Goal: Transaction & Acquisition: Obtain resource

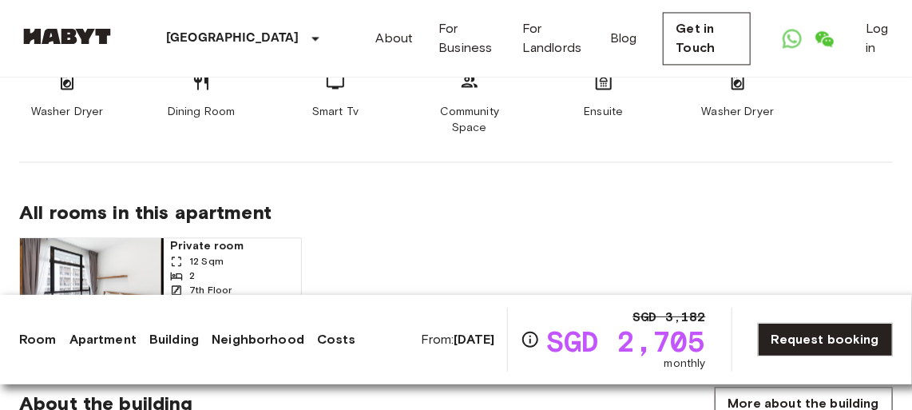
scroll to position [1161, 0]
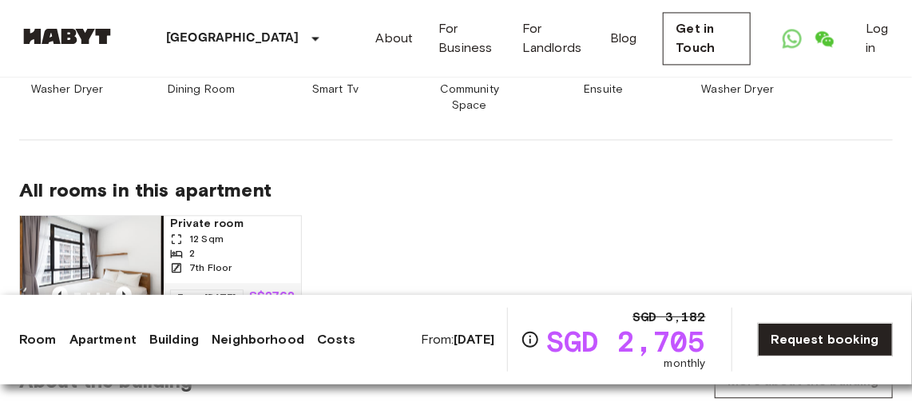
click at [79, 236] on img at bounding box center [92, 264] width 144 height 96
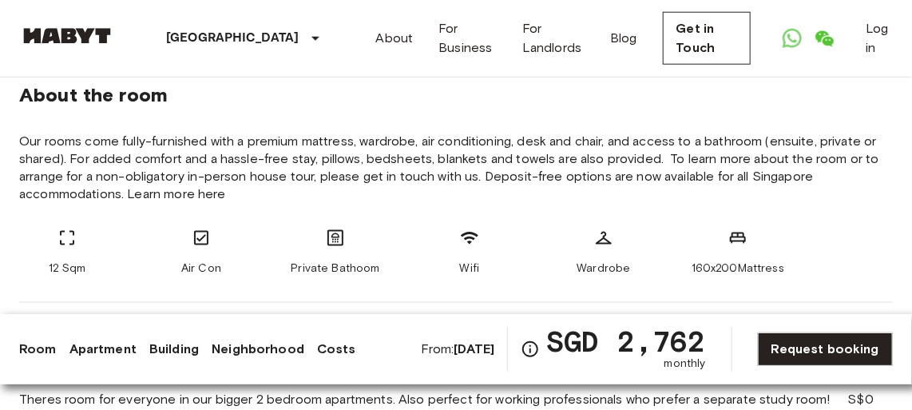
scroll to position [653, 0]
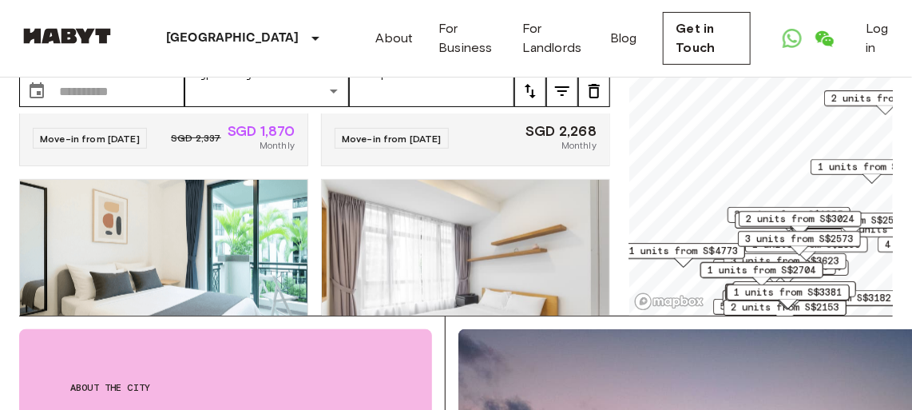
scroll to position [72, 0]
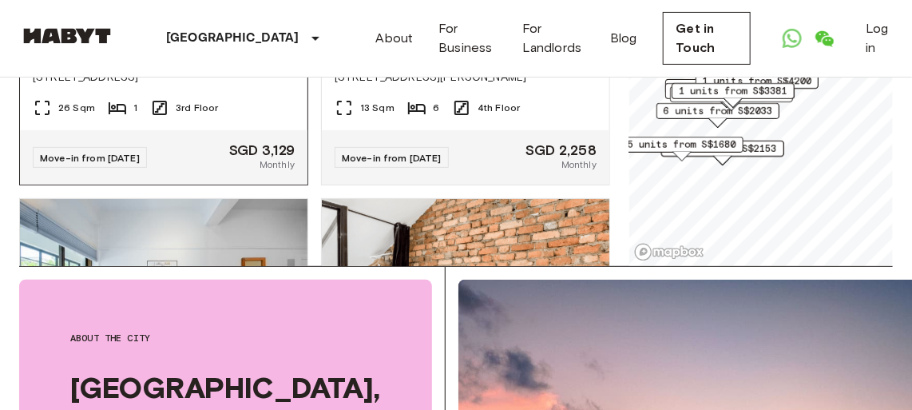
scroll to position [1670, 0]
